Goal: Find contact information: Find contact information

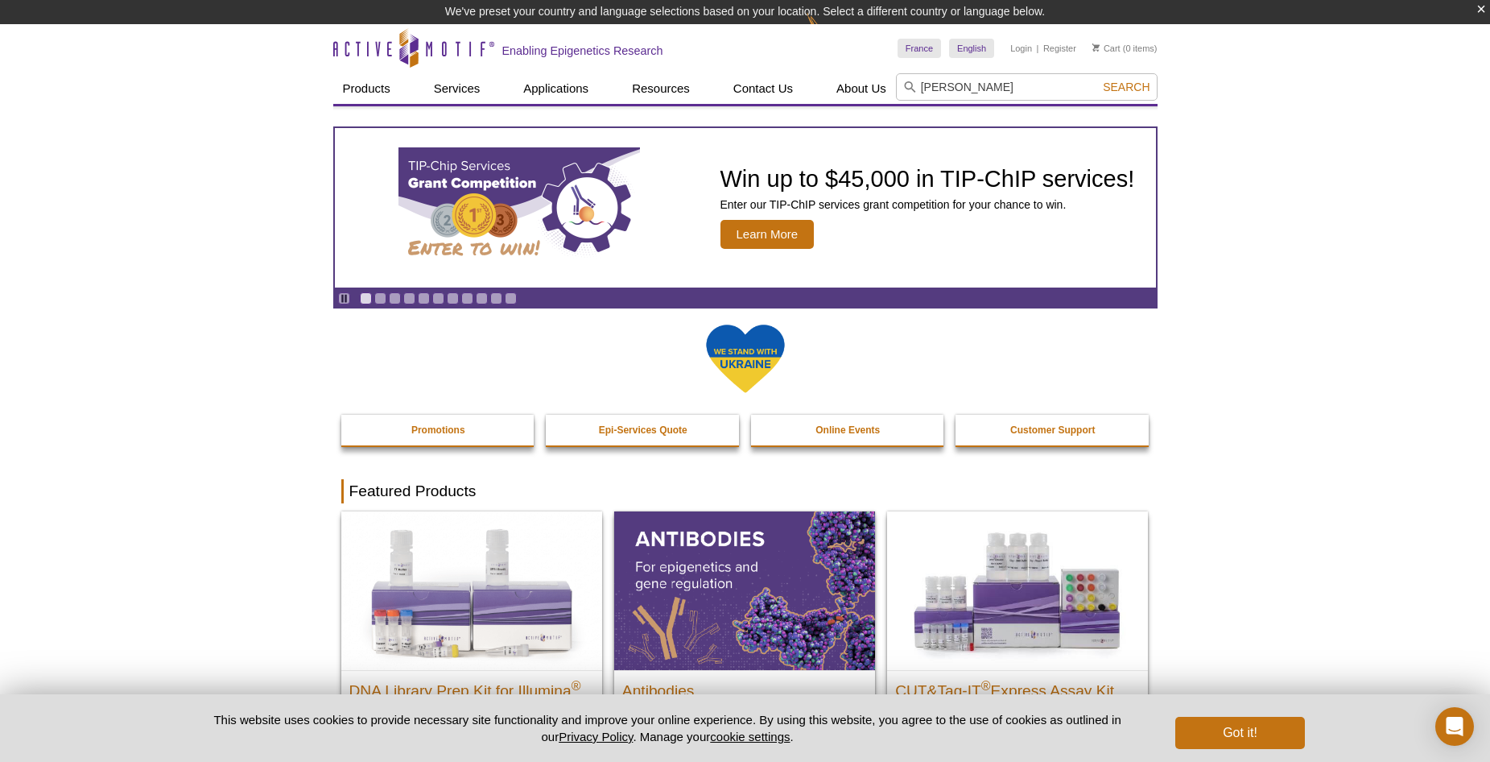
type input "clément proux"
click at [1098, 80] on button "Search" at bounding box center [1126, 87] width 56 height 14
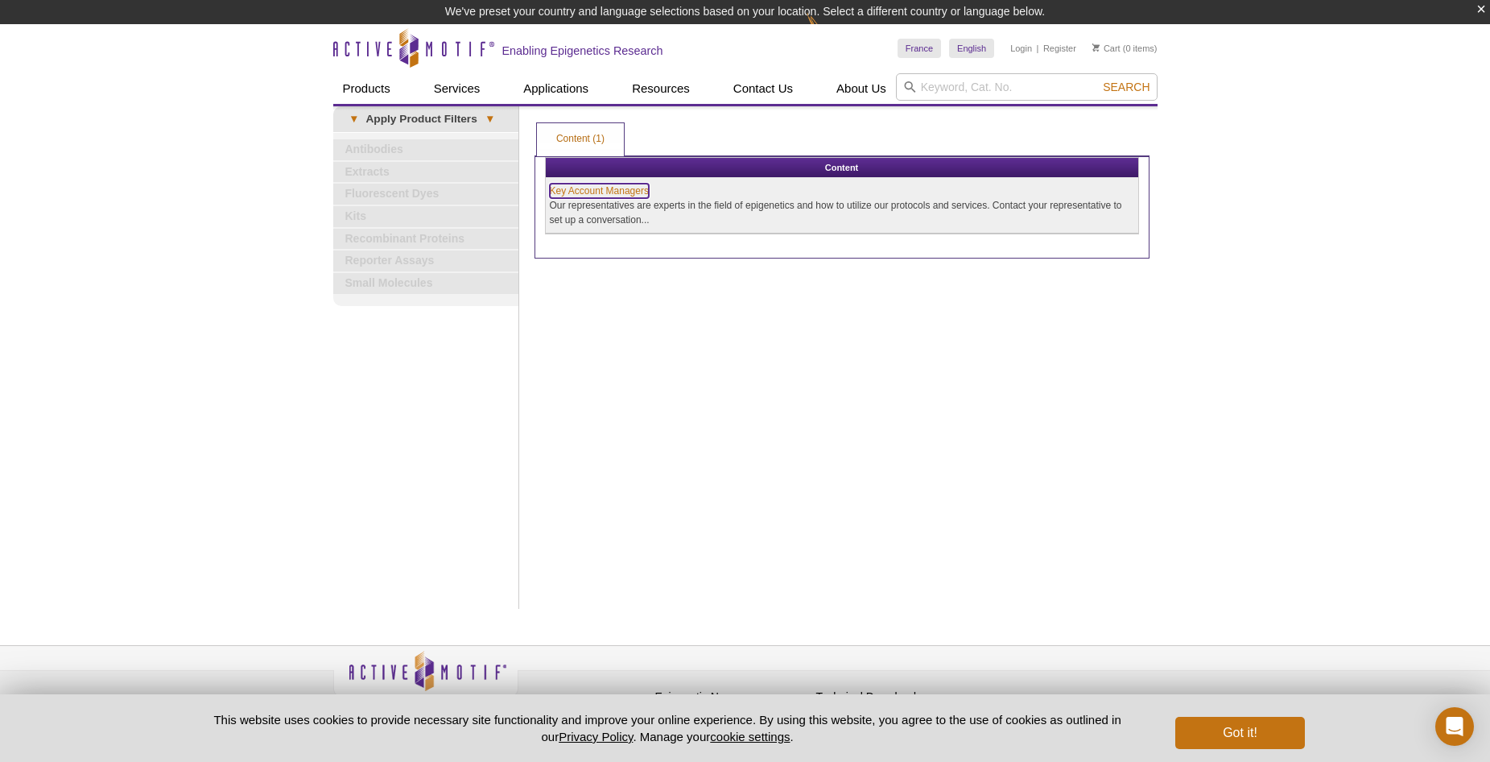
click at [585, 189] on link "Key Account Managers" at bounding box center [599, 191] width 99 height 14
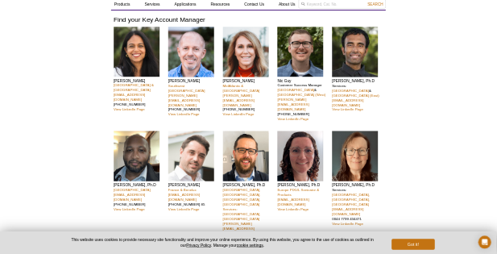
scroll to position [161, 0]
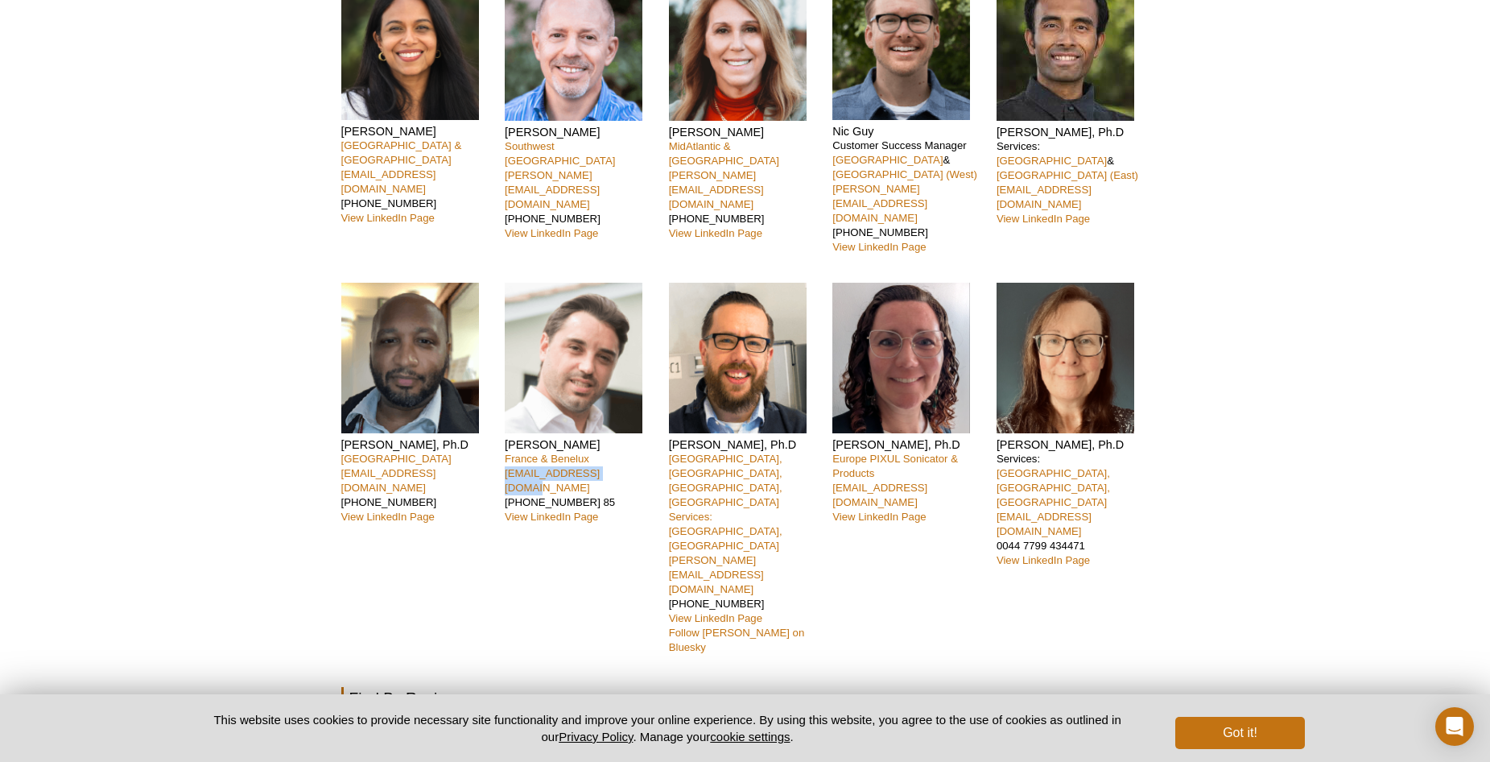
drag, startPoint x: 500, startPoint y: 428, endPoint x: 635, endPoint y: 424, distance: 135.3
click at [635, 424] on div "Nivanka Paranavitana [GEOGRAPHIC_DATA] Area & [GEOGRAPHIC_DATA] [EMAIL_ADDRESS]…" at bounding box center [745, 320] width 808 height 700
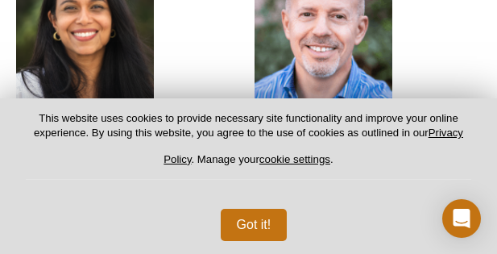
select select "France"
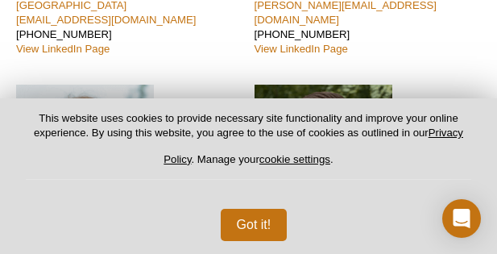
scroll to position [322, 0]
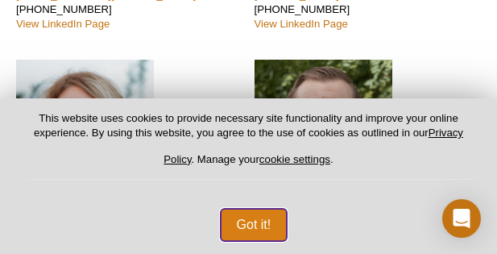
click at [275, 228] on button "Got it!" at bounding box center [254, 225] width 67 height 32
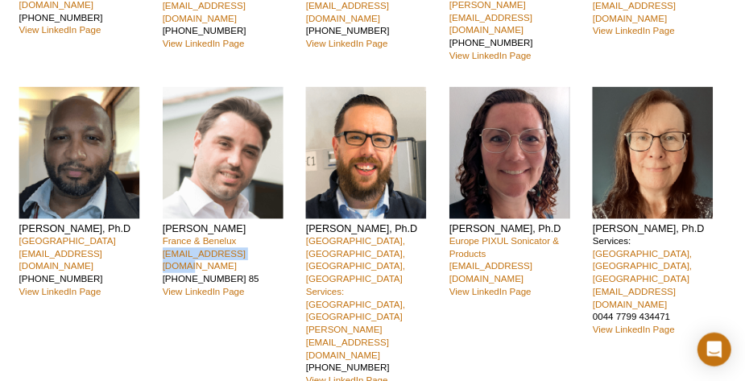
scroll to position [345, 0]
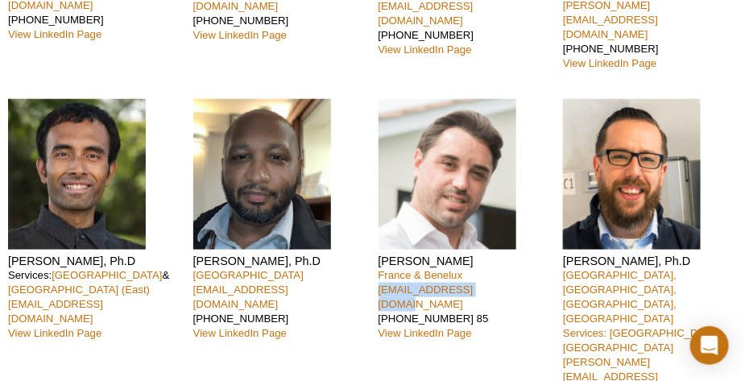
click at [514, 268] on p "France & Benelux [EMAIL_ADDRESS][DOMAIN_NAME] [PHONE_NUMBER] 85 View LinkedIn P…" at bounding box center [464, 304] width 173 height 72
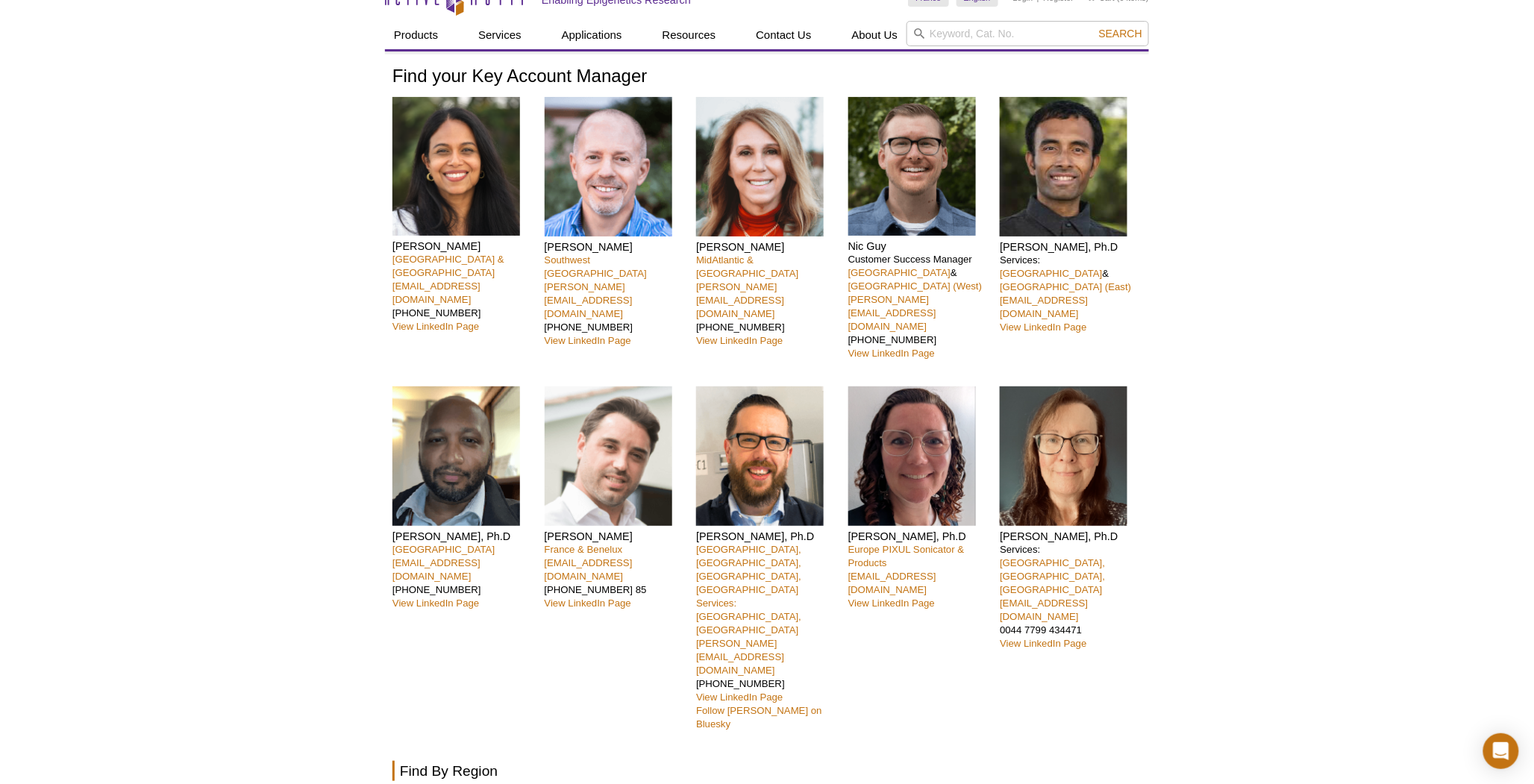
scroll to position [0, 0]
